Goal: Task Accomplishment & Management: Use online tool/utility

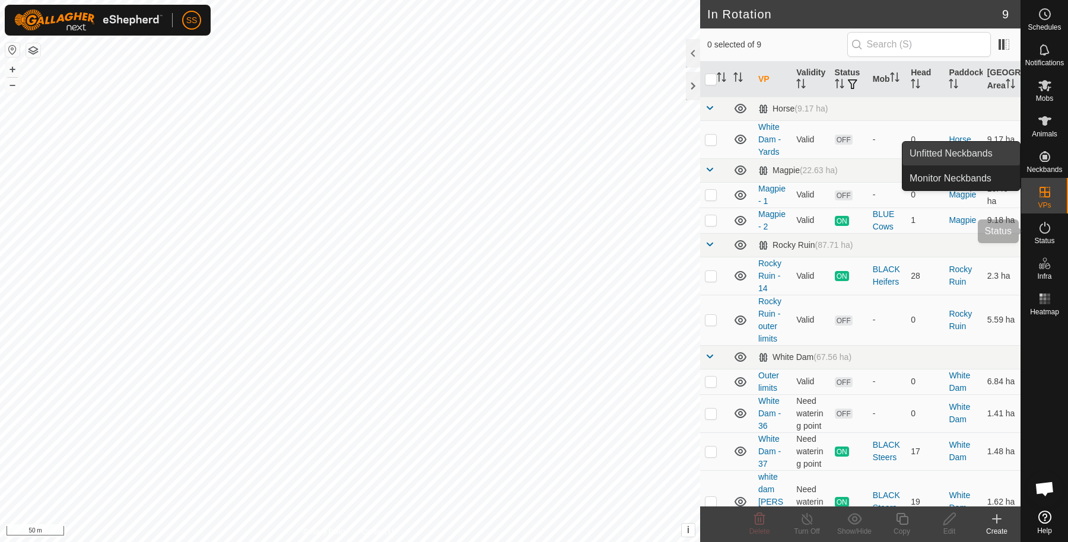
click at [1050, 226] on icon at bounding box center [1044, 228] width 14 height 14
click at [1041, 231] on icon at bounding box center [1044, 228] width 14 height 14
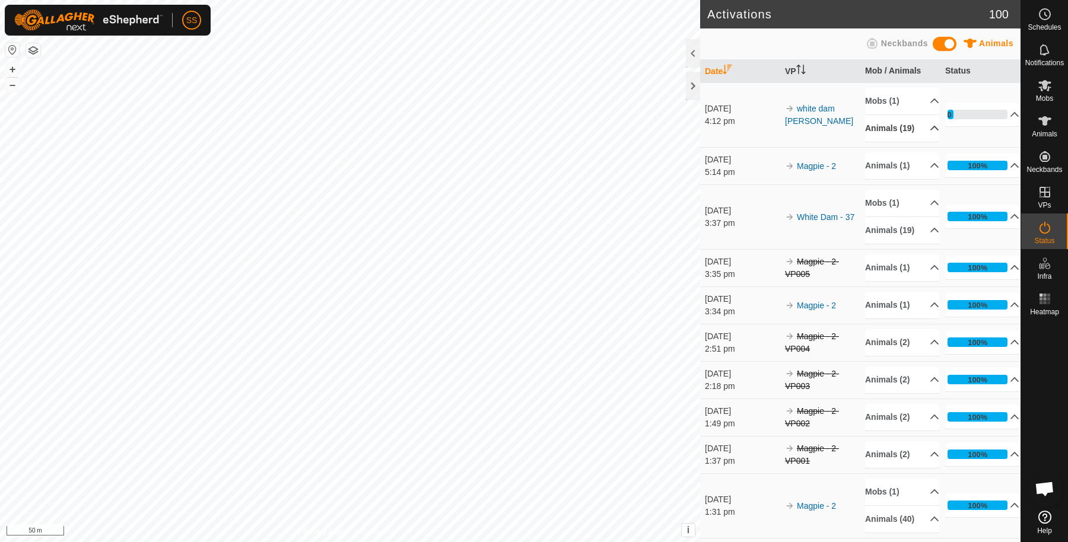
click at [902, 126] on p-accordion-header "Animals (19)" at bounding box center [902, 128] width 74 height 27
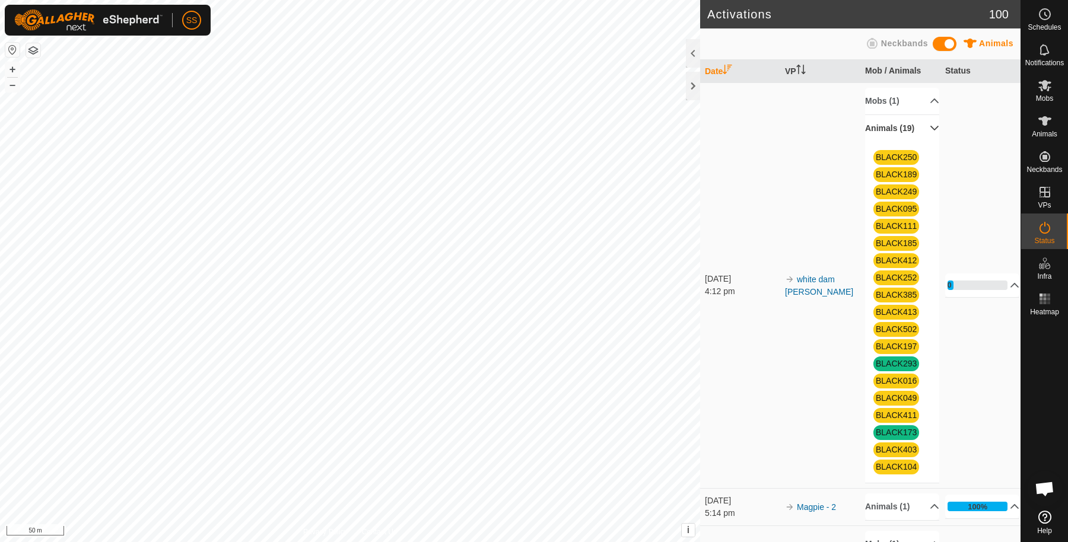
click at [907, 133] on p-accordion-header "Animals (19)" at bounding box center [902, 128] width 74 height 27
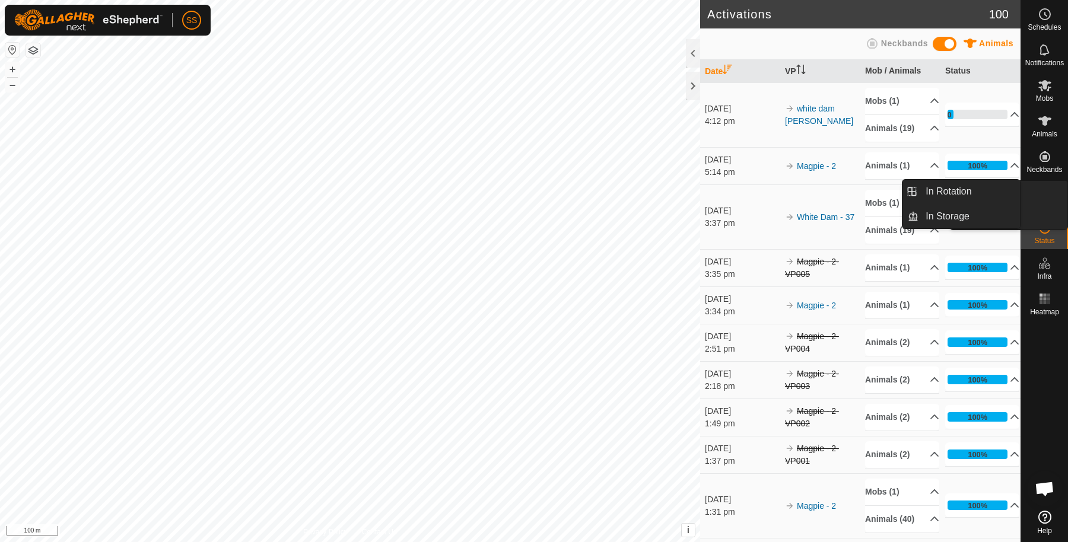
click at [1041, 186] on link "In Rotation" at bounding box center [1016, 193] width 101 height 24
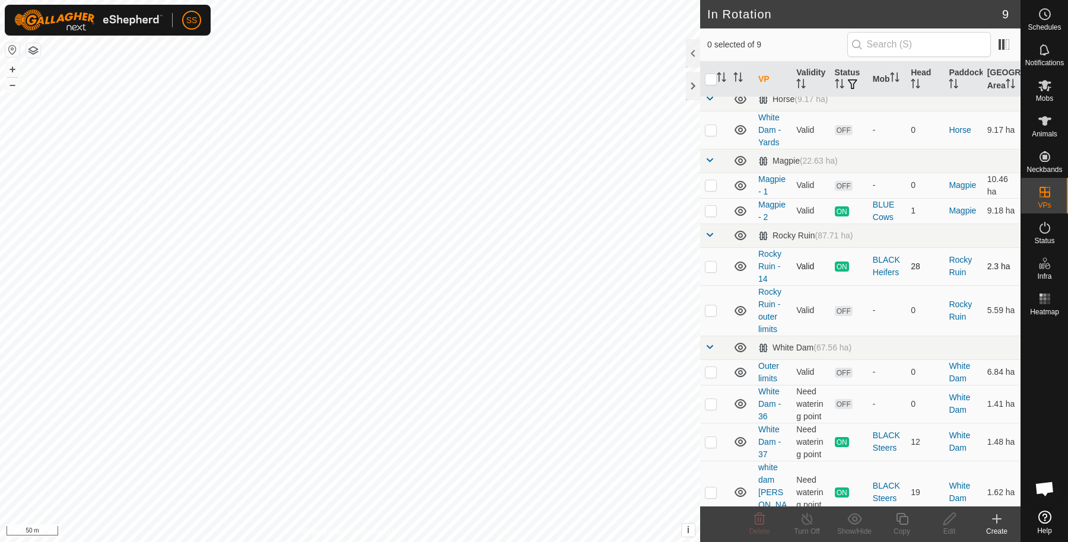
scroll to position [12, 0]
click at [715, 485] on p-checkbox at bounding box center [711, 489] width 12 height 9
checkbox input "true"
click at [899, 521] on icon at bounding box center [902, 519] width 12 height 12
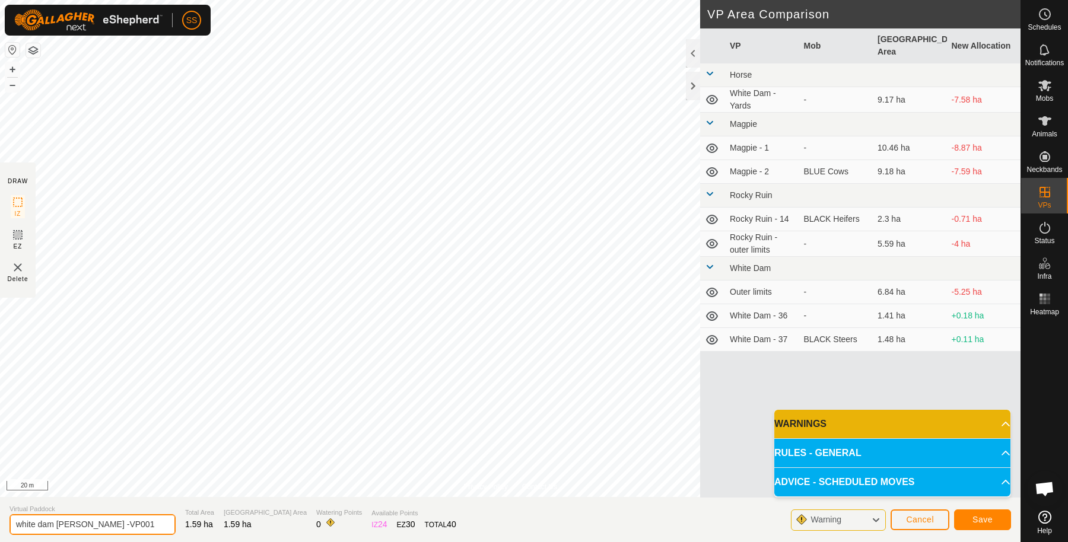
click at [117, 523] on input "white dam [PERSON_NAME] -VP001" at bounding box center [92, 524] width 166 height 21
type input "white dam chad2"
click at [989, 525] on button "Save" at bounding box center [982, 520] width 57 height 21
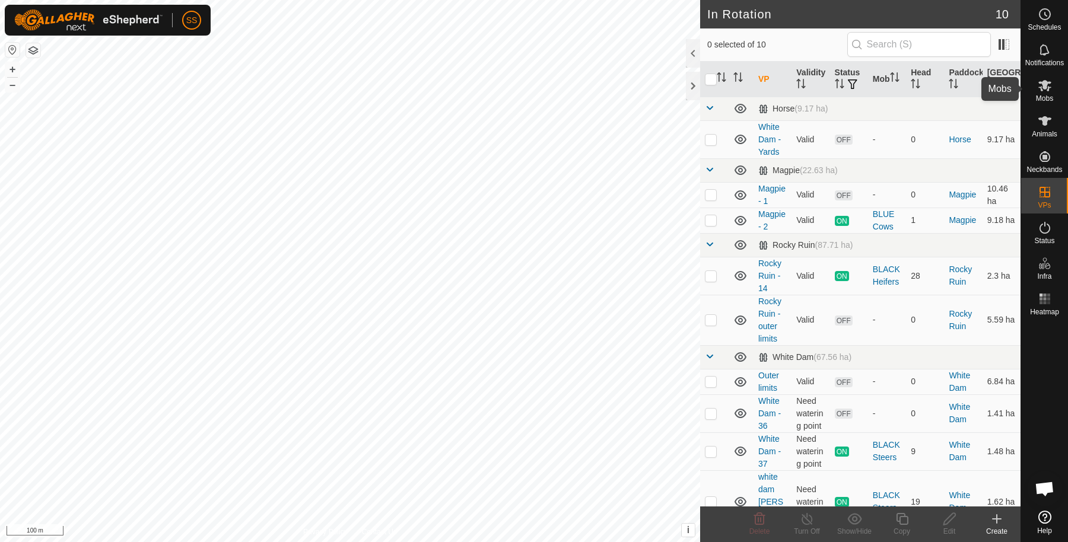
click at [1047, 81] on icon at bounding box center [1044, 85] width 14 height 14
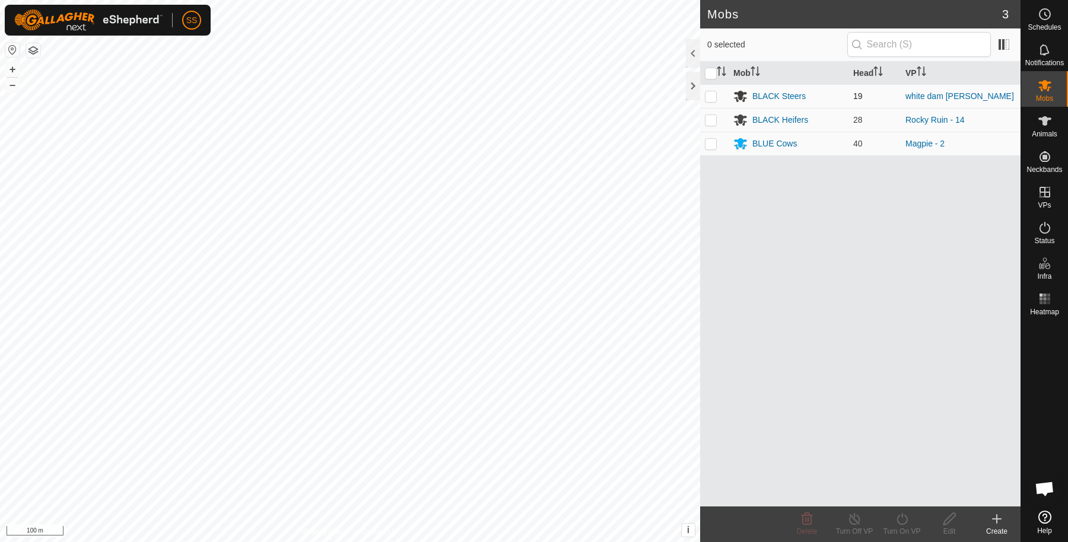
click at [712, 95] on p-checkbox at bounding box center [711, 95] width 12 height 9
checkbox input "true"
click at [909, 512] on turn-on-svg-icon at bounding box center [901, 519] width 47 height 14
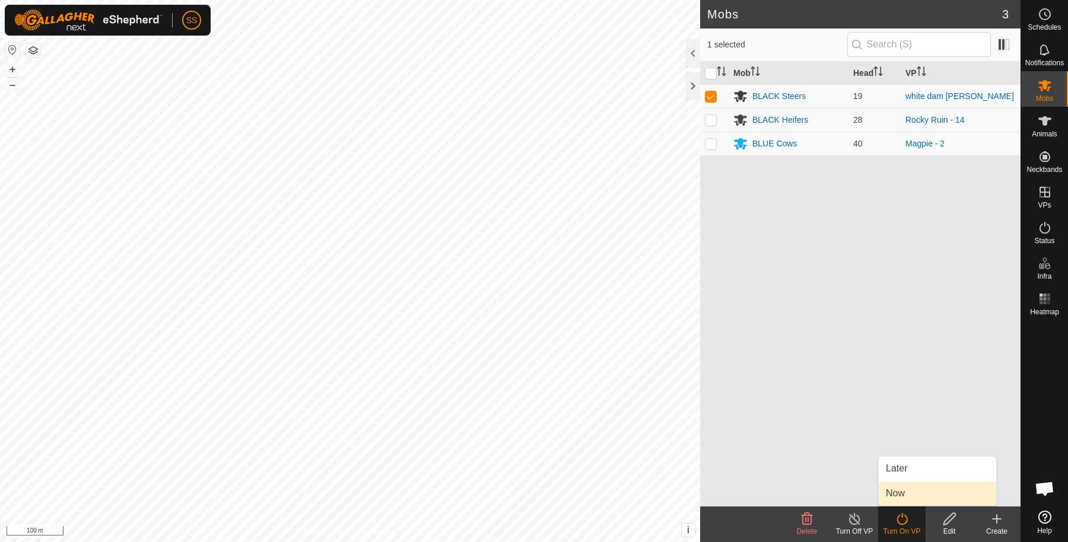
click at [892, 486] on link "Now" at bounding box center [936, 494] width 117 height 24
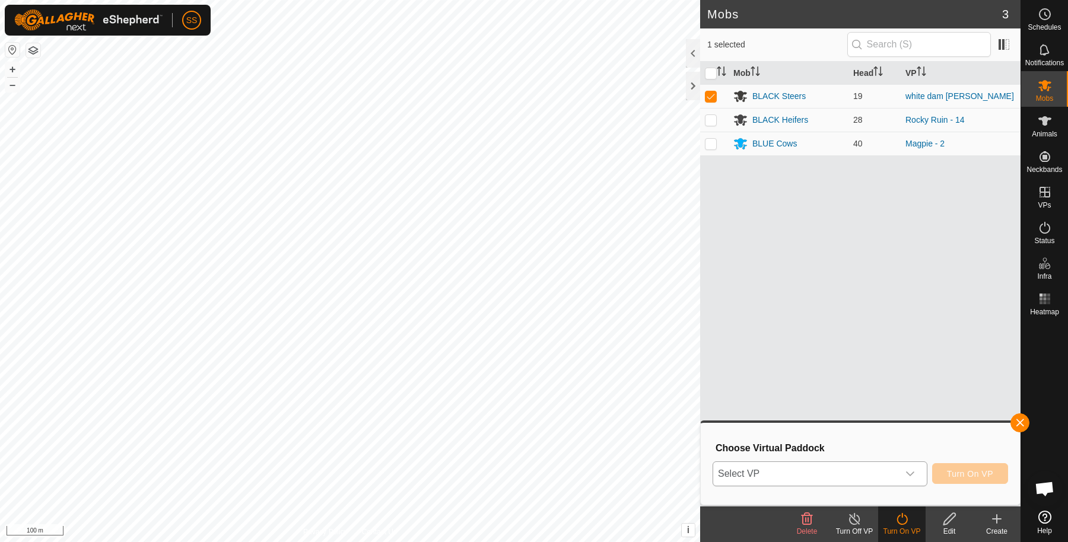
click at [874, 466] on span "Select VP" at bounding box center [805, 474] width 185 height 24
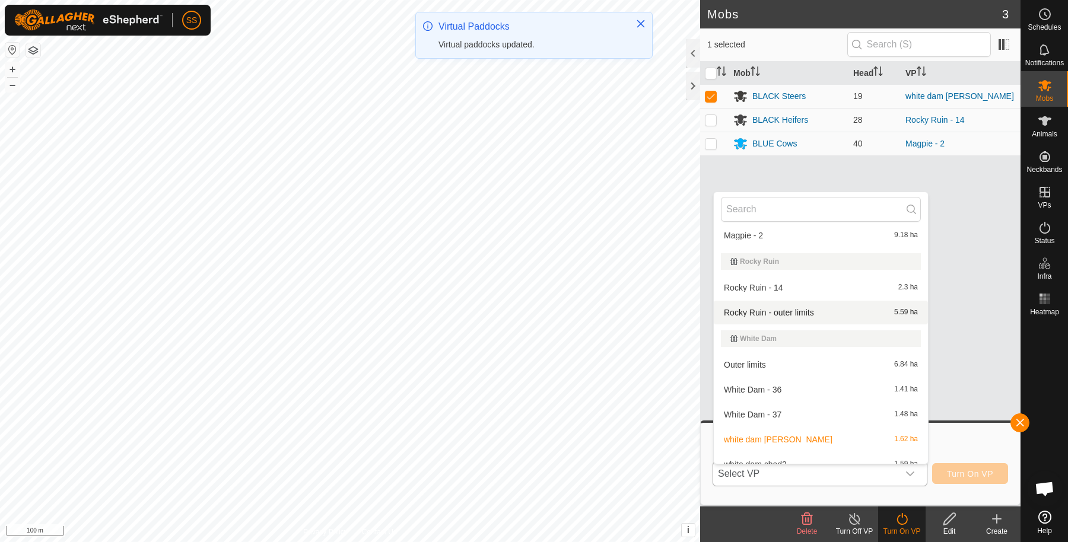
scroll to position [119, 0]
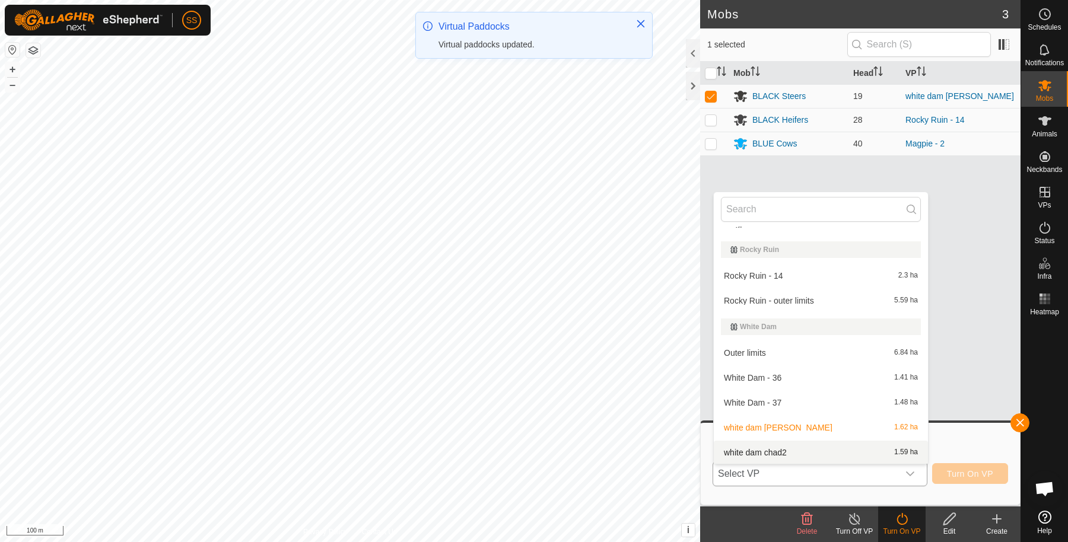
click at [791, 451] on li "white dam chad2 1.59 ha" at bounding box center [821, 453] width 214 height 24
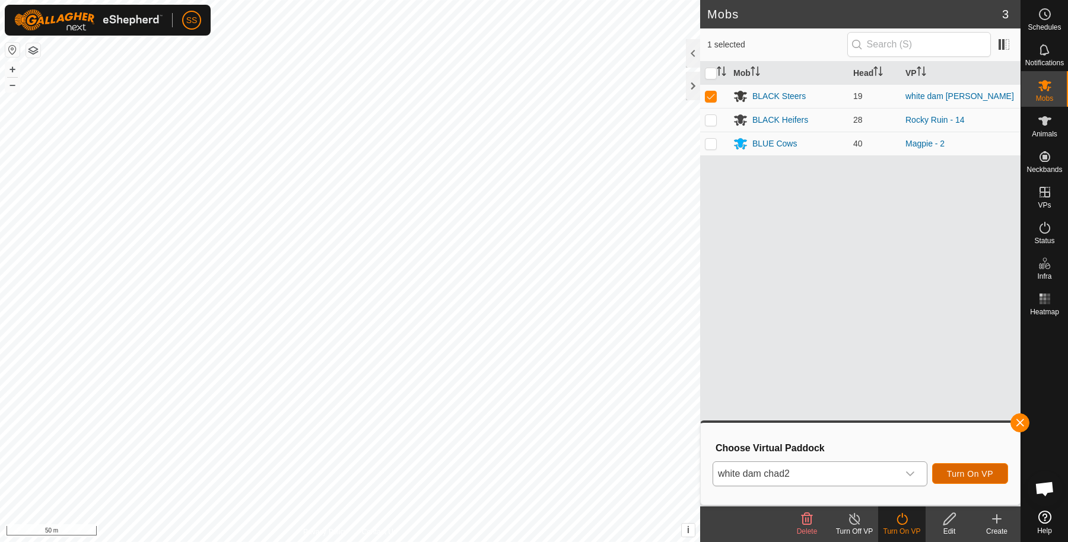
click at [970, 472] on span "Turn On VP" at bounding box center [970, 473] width 46 height 9
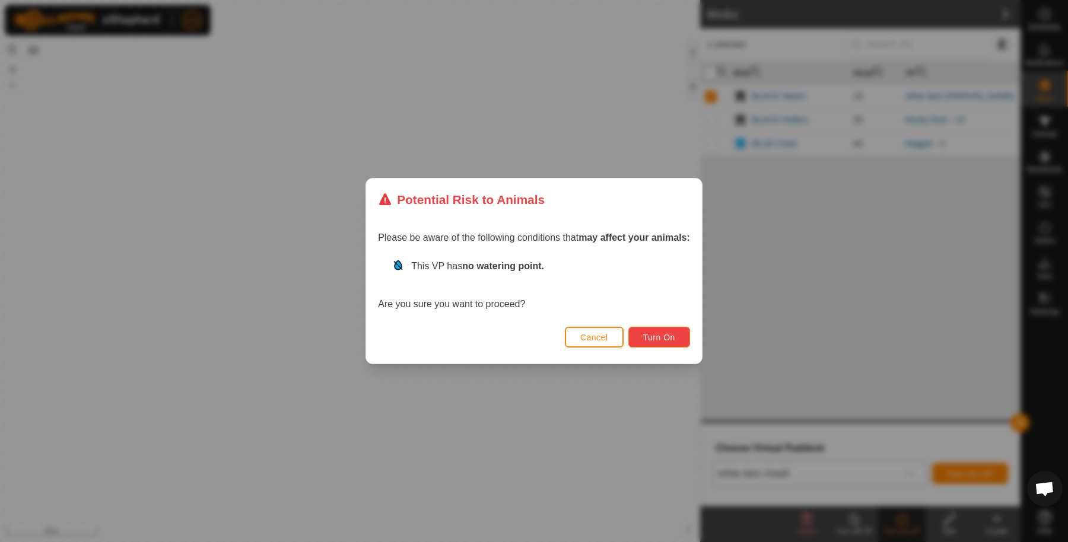
click at [659, 333] on span "Turn On" at bounding box center [659, 337] width 32 height 9
